Goal: Transaction & Acquisition: Purchase product/service

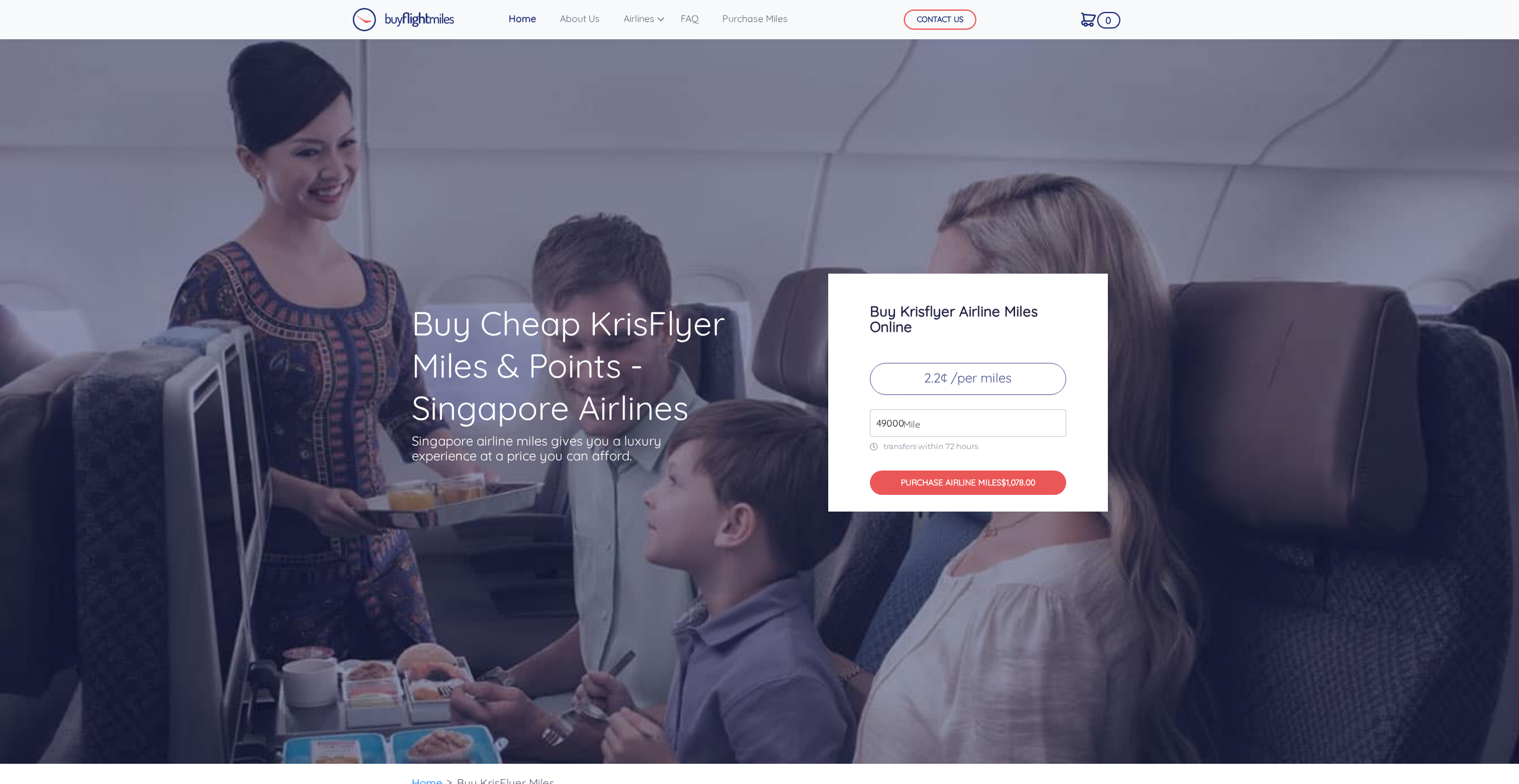
click at [909, 415] on input "49000" at bounding box center [968, 423] width 196 height 28
click at [1006, 425] on input "49000" at bounding box center [968, 423] width 196 height 28
click at [1053, 419] on input "50000" at bounding box center [968, 423] width 196 height 28
click at [1053, 419] on input "51000" at bounding box center [968, 423] width 196 height 28
click at [1058, 427] on input "50000" at bounding box center [968, 423] width 196 height 28
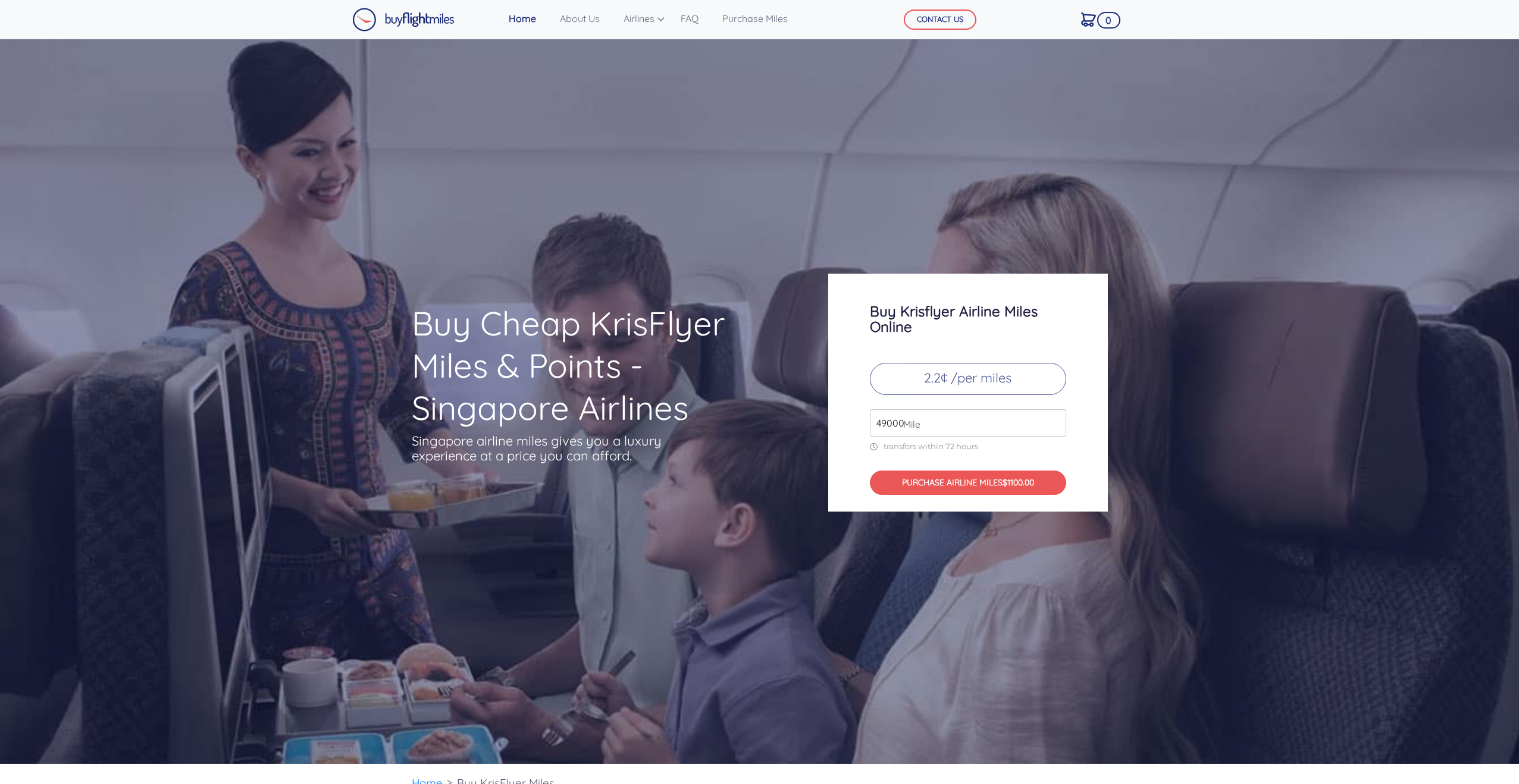
type input "49000"
click at [1058, 427] on input "49000" at bounding box center [968, 423] width 196 height 28
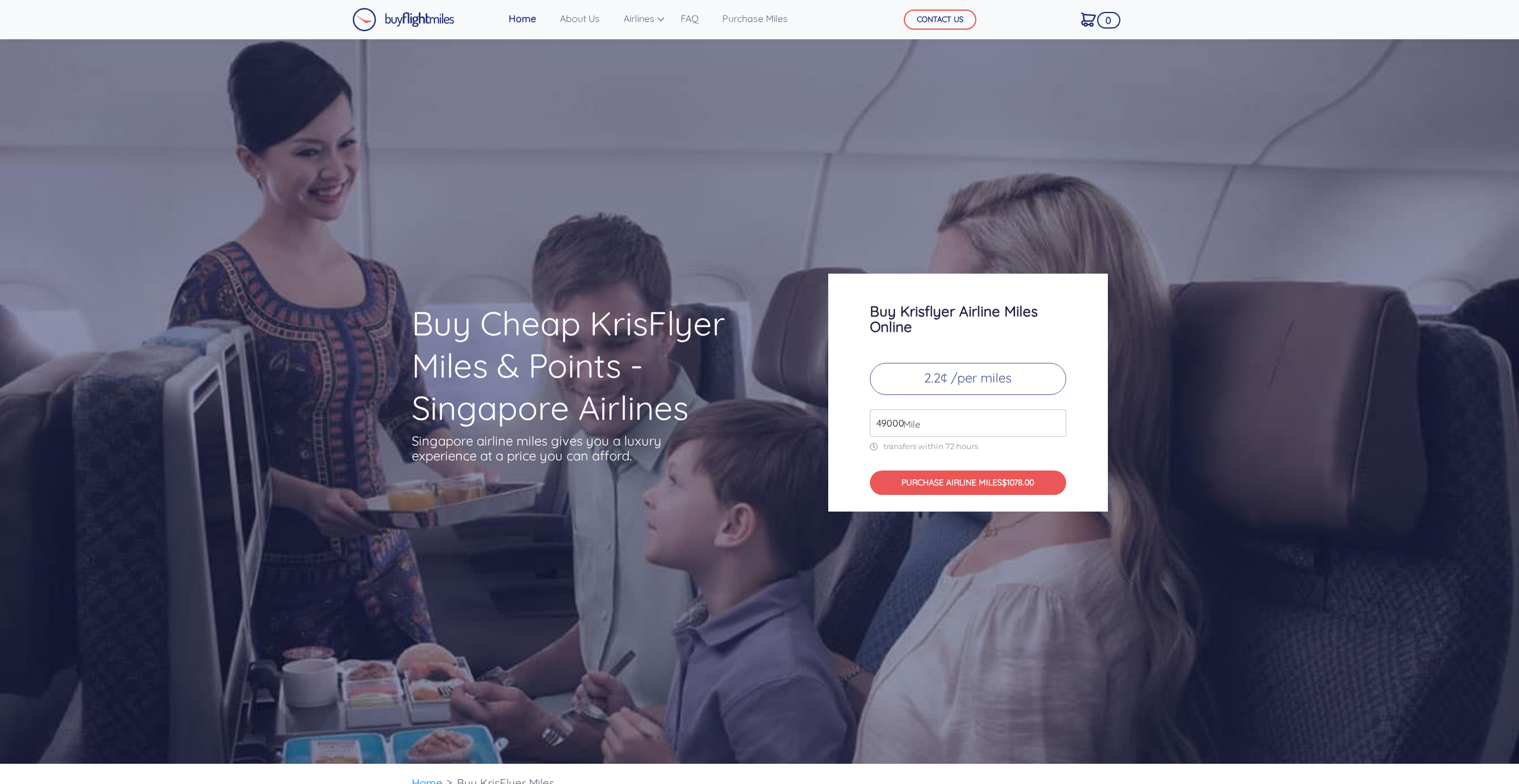
click at [705, 428] on h1 "Buy Cheap KrisFlyer Miles & Points - Singapore Airlines" at bounding box center [597, 365] width 370 height 127
